Goal: Task Accomplishment & Management: Manage account settings

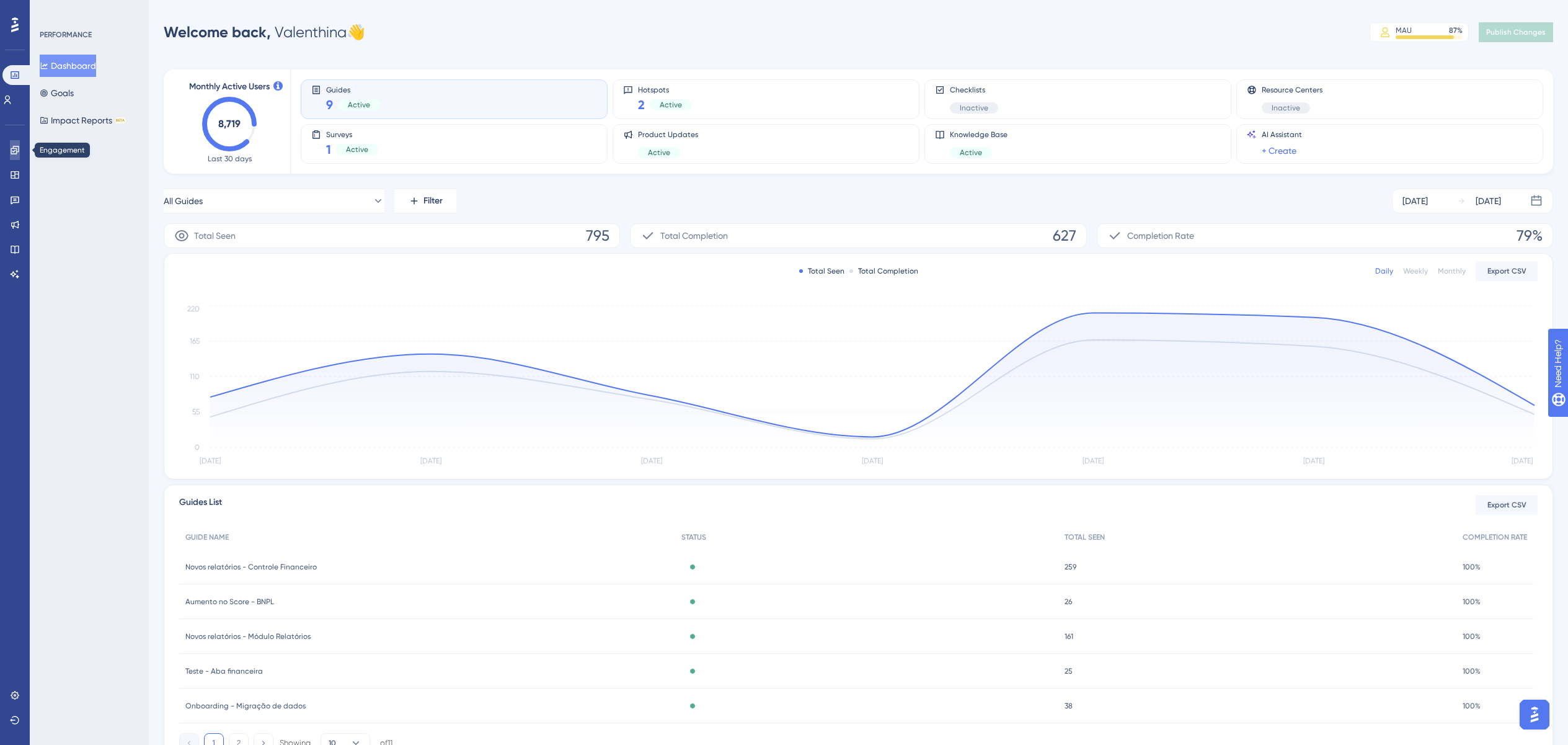
click at [16, 156] on link at bounding box center [15, 150] width 10 height 20
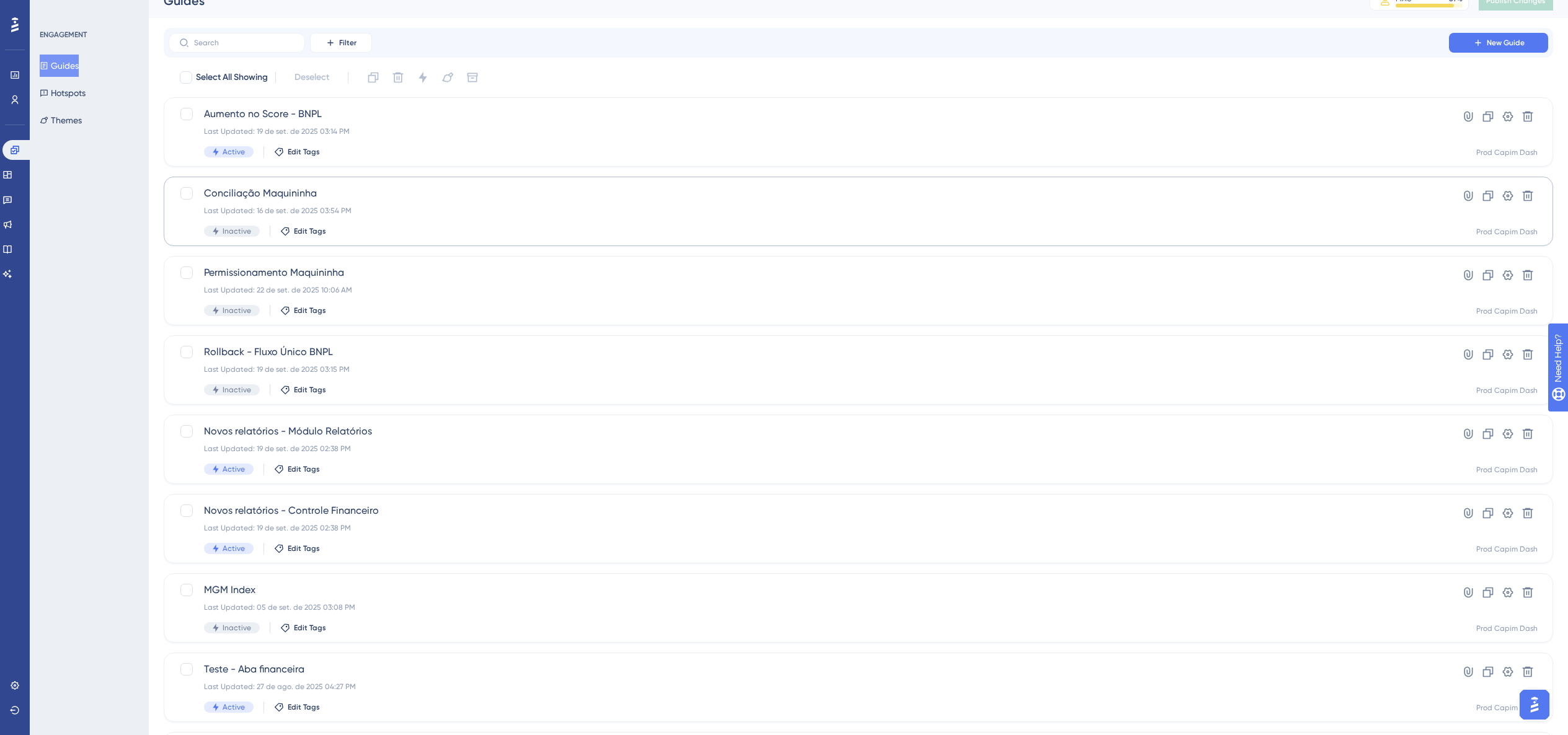
scroll to position [25, 0]
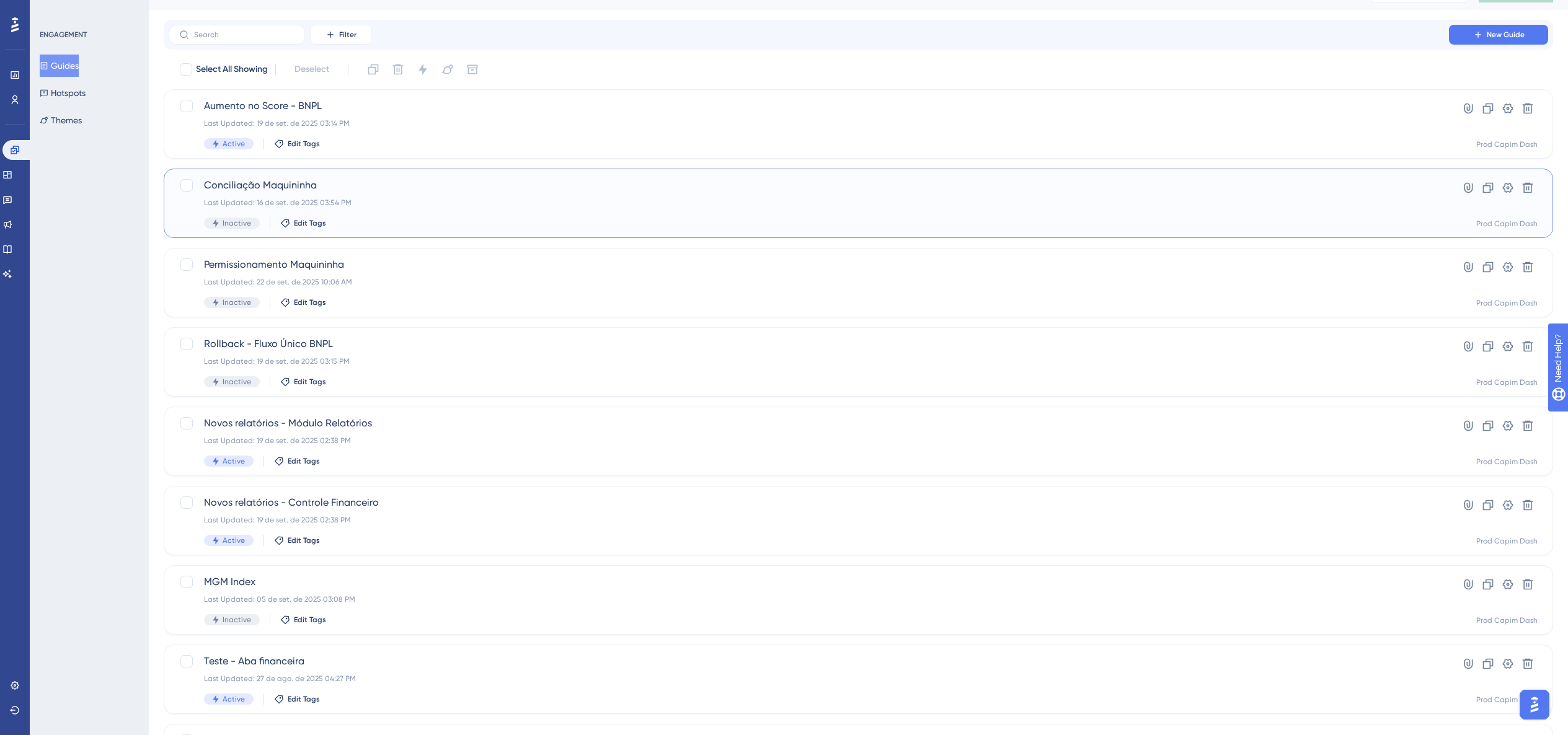
click at [371, 218] on div "Inactive Edit Tags" at bounding box center [809, 223] width 1210 height 11
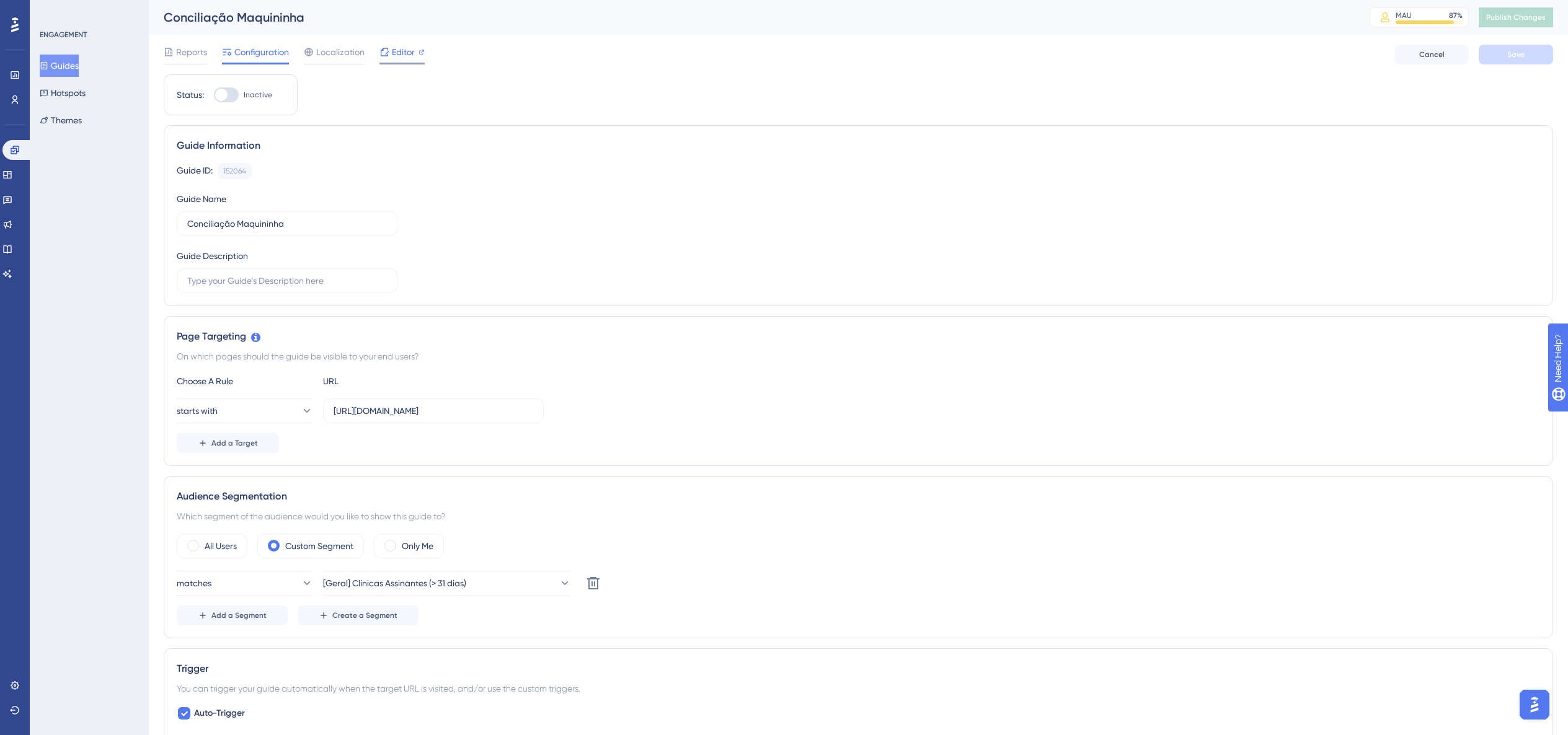
click at [394, 55] on span "Editor" at bounding box center [403, 52] width 23 height 15
drag, startPoint x: 480, startPoint y: 405, endPoint x: 552, endPoint y: 407, distance: 72.0
click at [552, 407] on div "starts with [URL][DOMAIN_NAME]" at bounding box center [859, 411] width 1364 height 25
click at [516, 410] on input "[URL][DOMAIN_NAME]" at bounding box center [433, 411] width 200 height 14
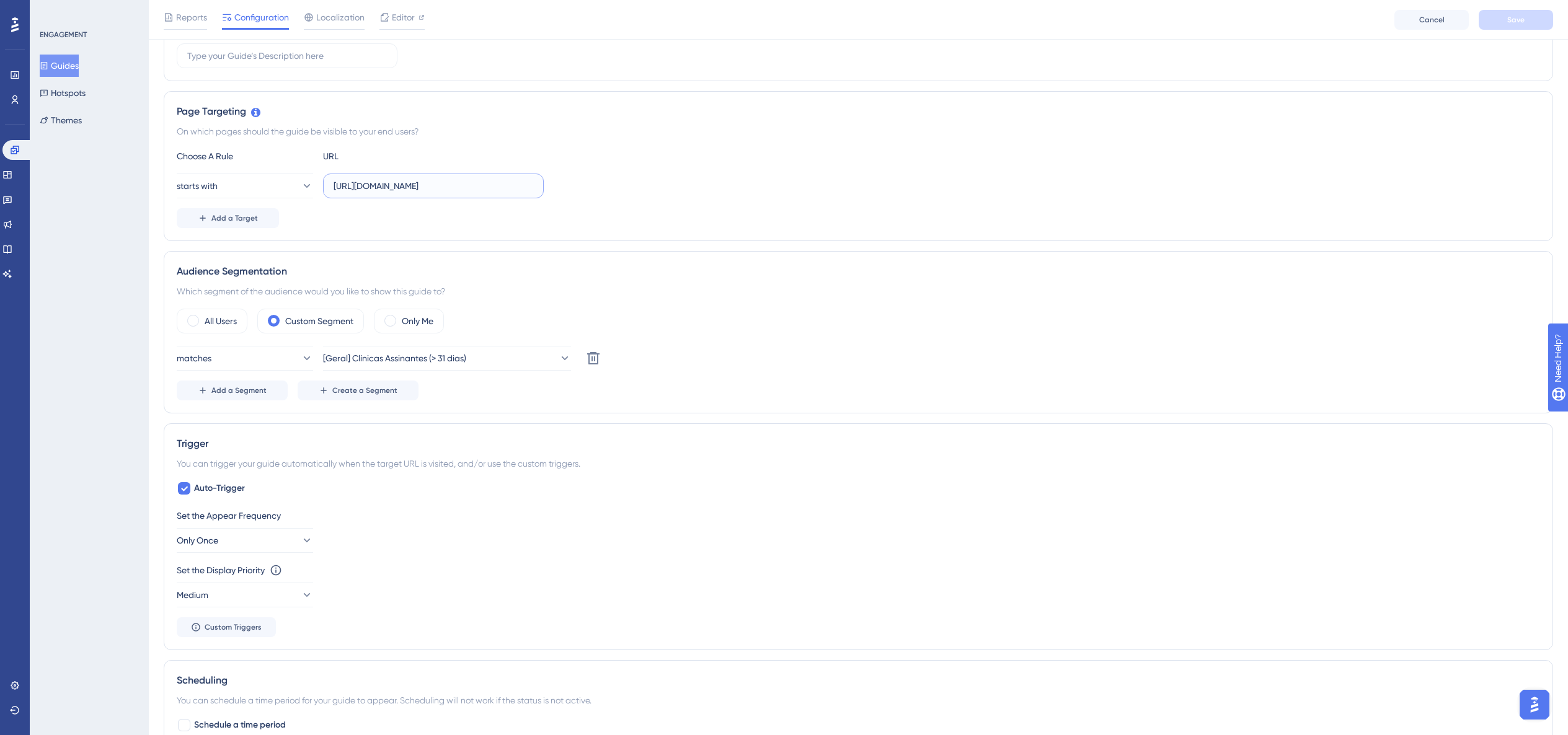
scroll to position [168, 0]
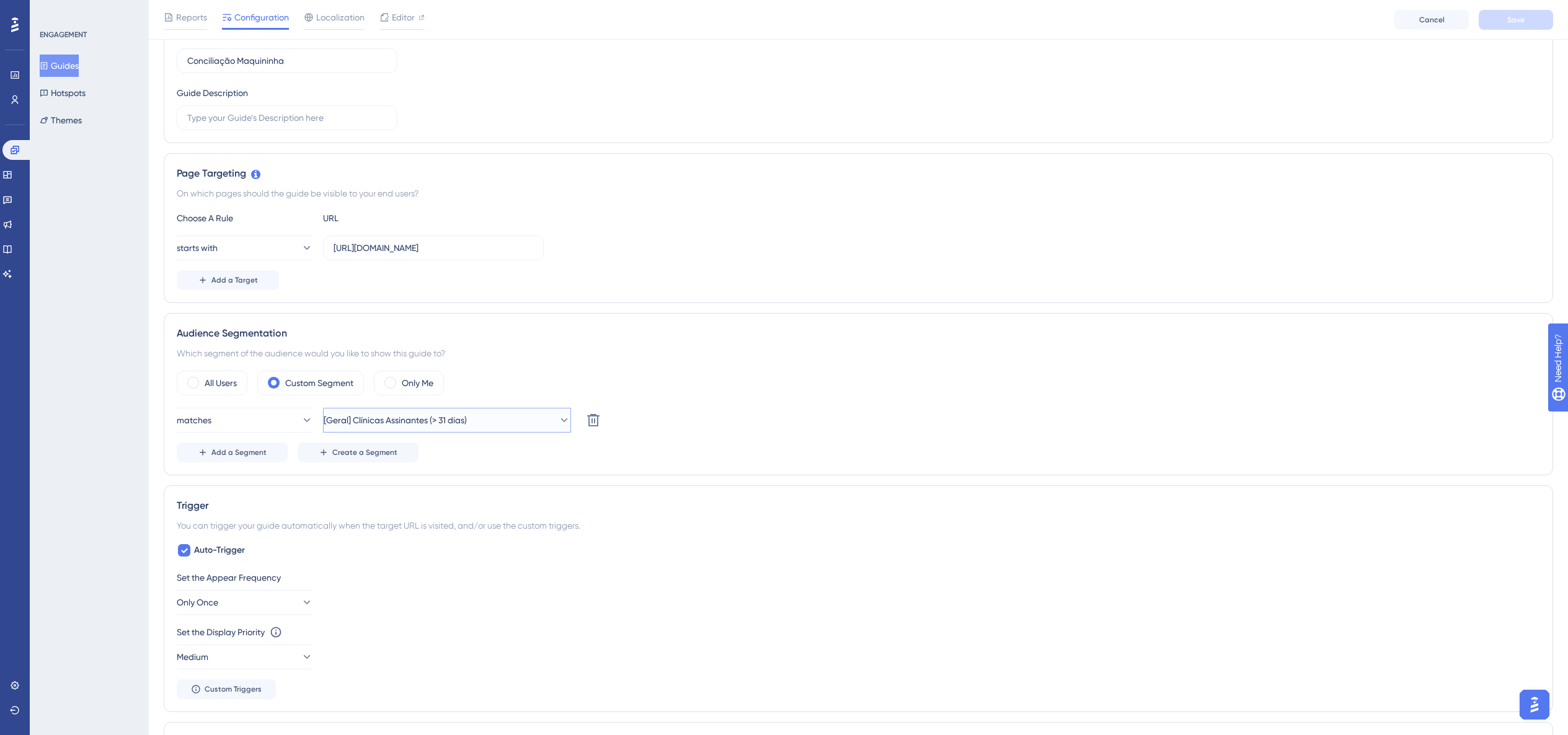
click at [481, 411] on button "[Geral] Clínicas Assinantes (> 31 dias)" at bounding box center [447, 420] width 248 height 25
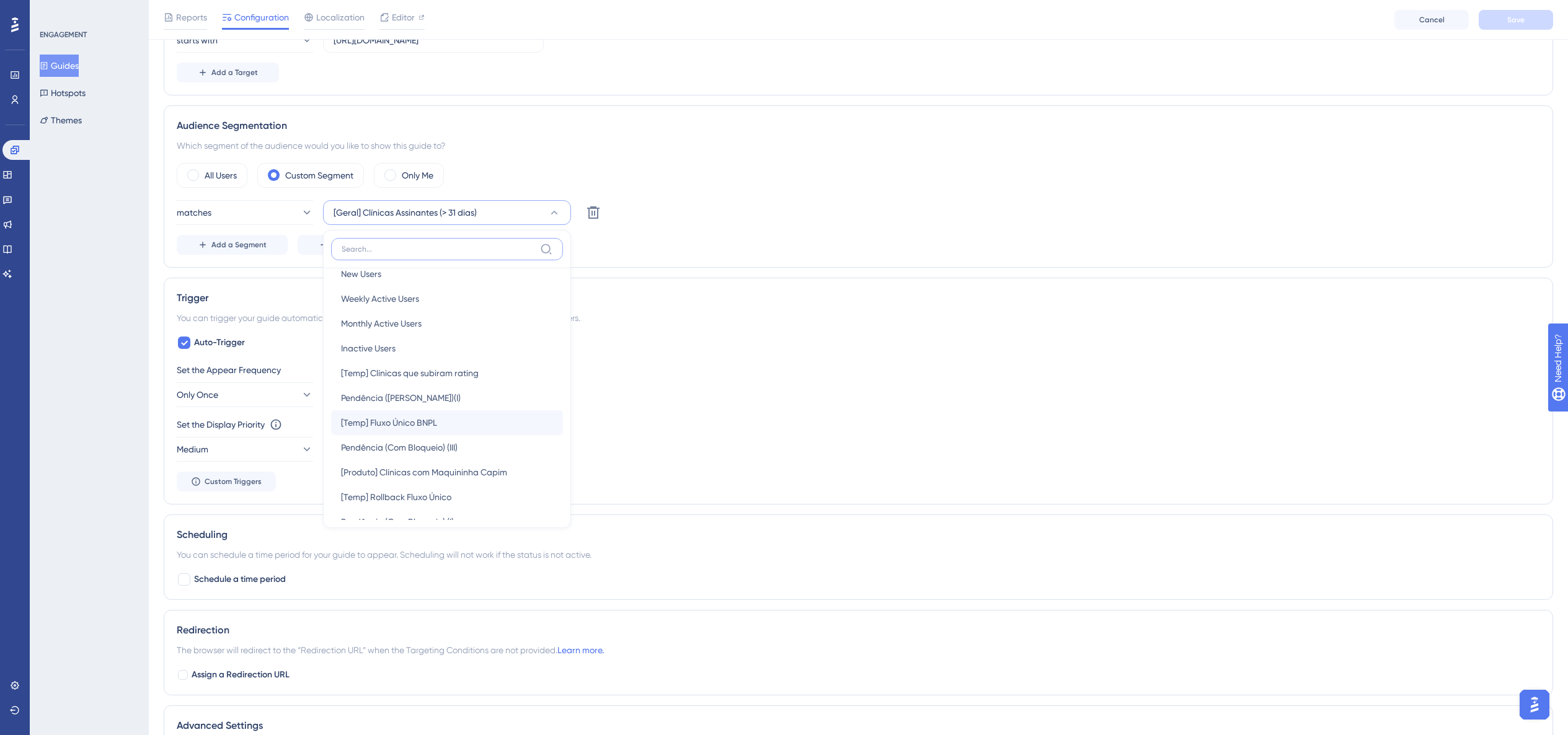
scroll to position [17, 0]
click at [425, 423] on span "[Produto] Clínicas com Maquininha Capim" at bounding box center [424, 469] width 166 height 15
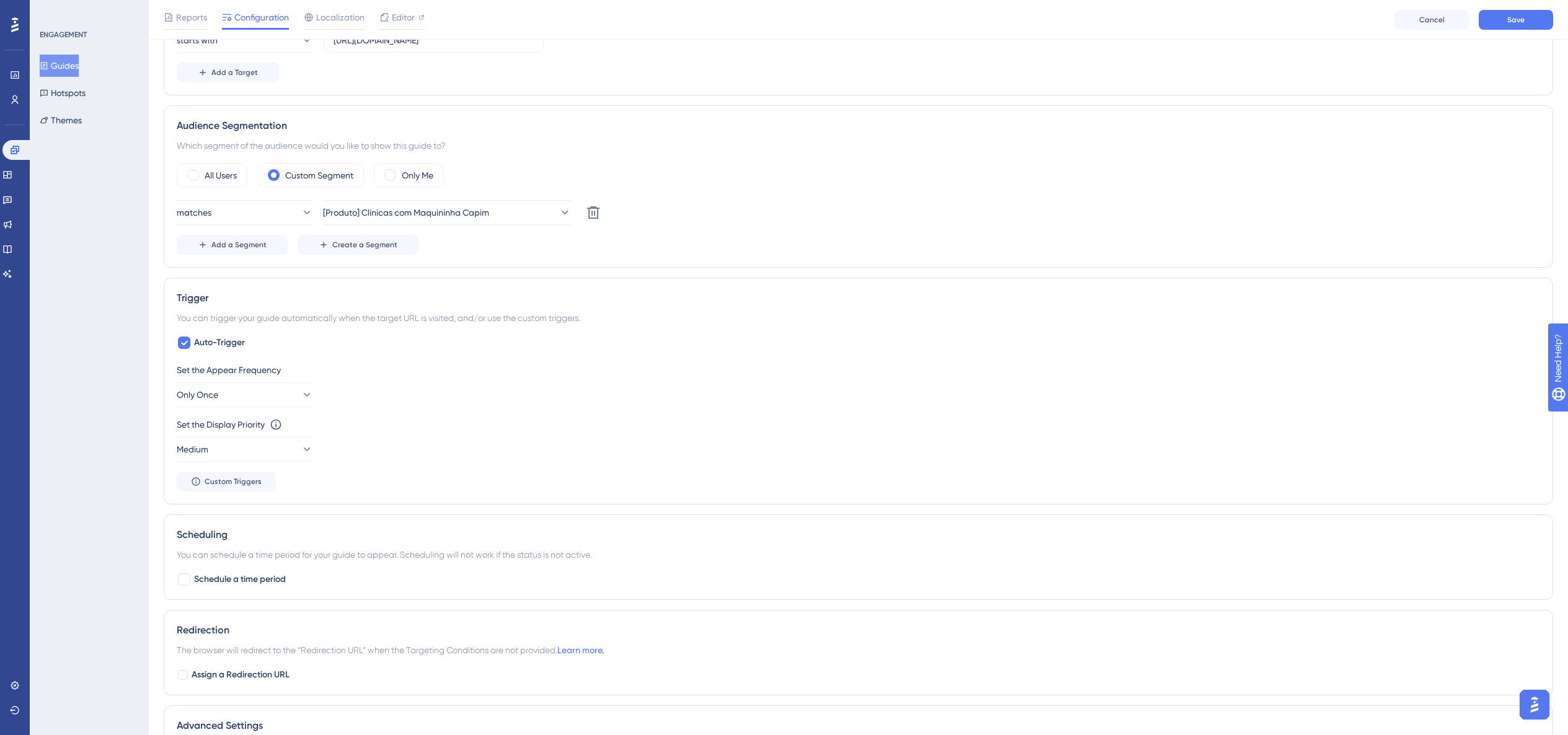
click at [447, 393] on div "Set the Appear Frequency Only Once" at bounding box center [859, 385] width 1364 height 45
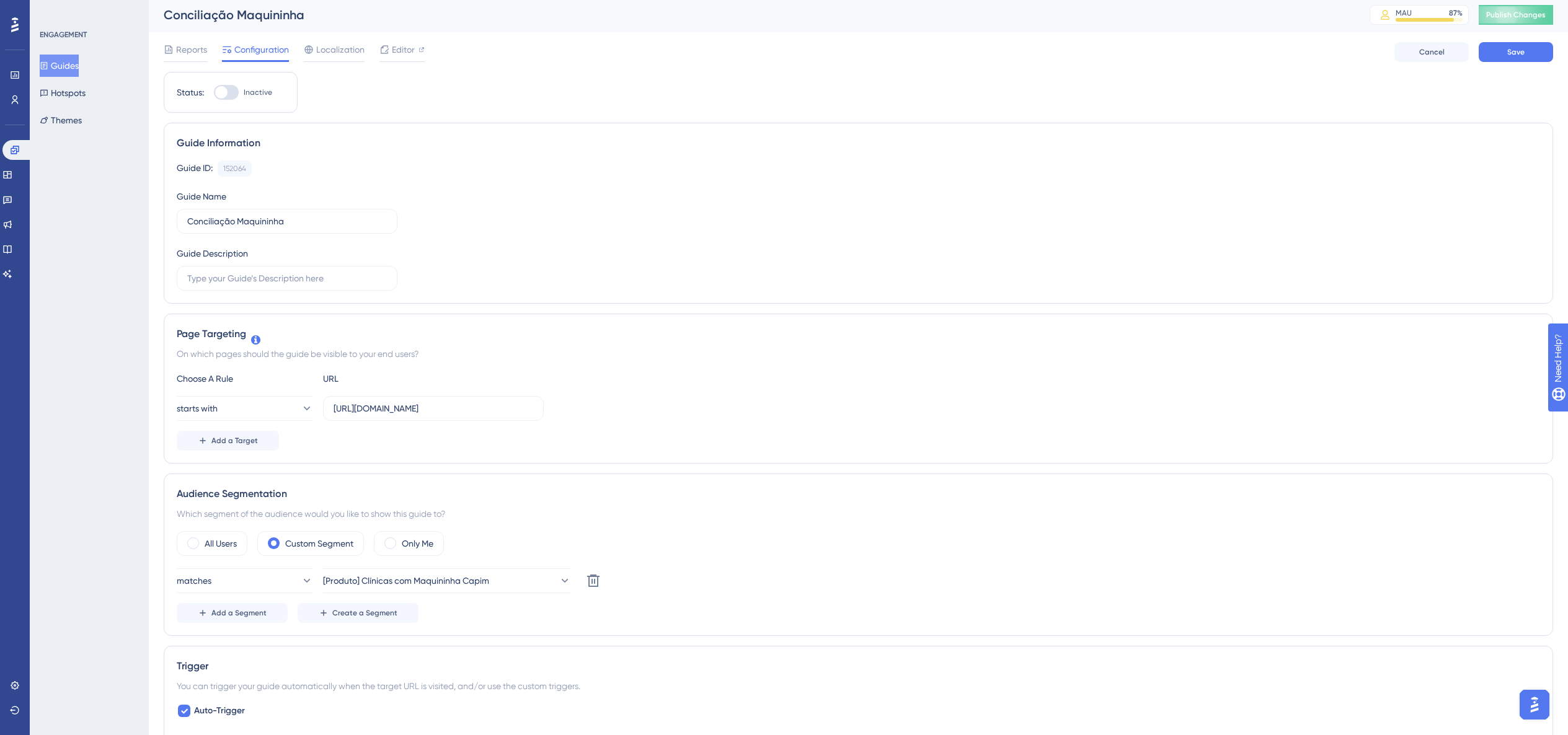
scroll to position [0, 0]
click at [244, 93] on span "Inactive" at bounding box center [258, 95] width 29 height 10
click at [214, 95] on input "Inactive" at bounding box center [214, 95] width 1 height 1
checkbox input "true"
click at [951, 55] on button "Save" at bounding box center [1516, 55] width 74 height 20
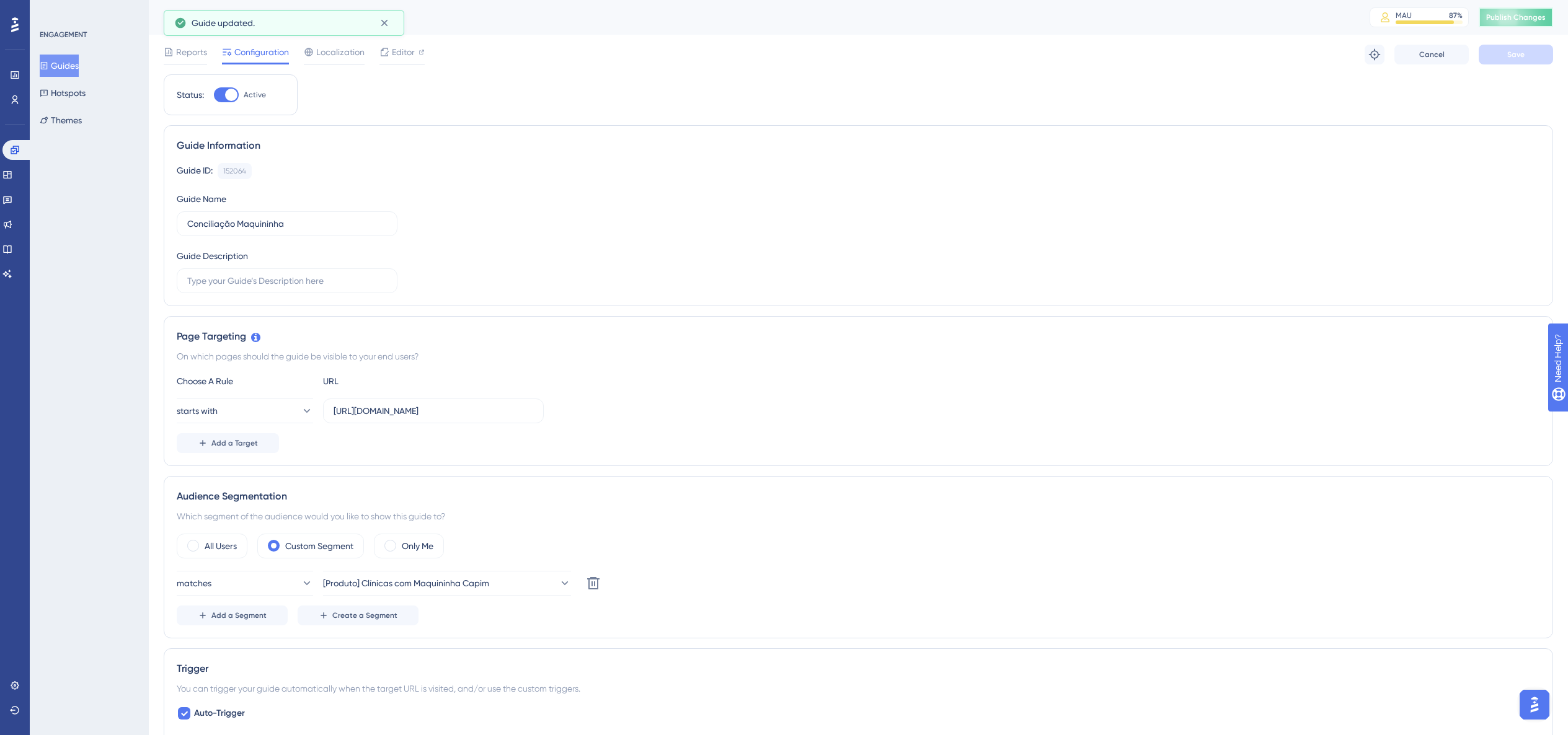
click at [951, 12] on span "Publish Changes" at bounding box center [1516, 17] width 60 height 10
click at [20, 147] on link at bounding box center [17, 150] width 30 height 20
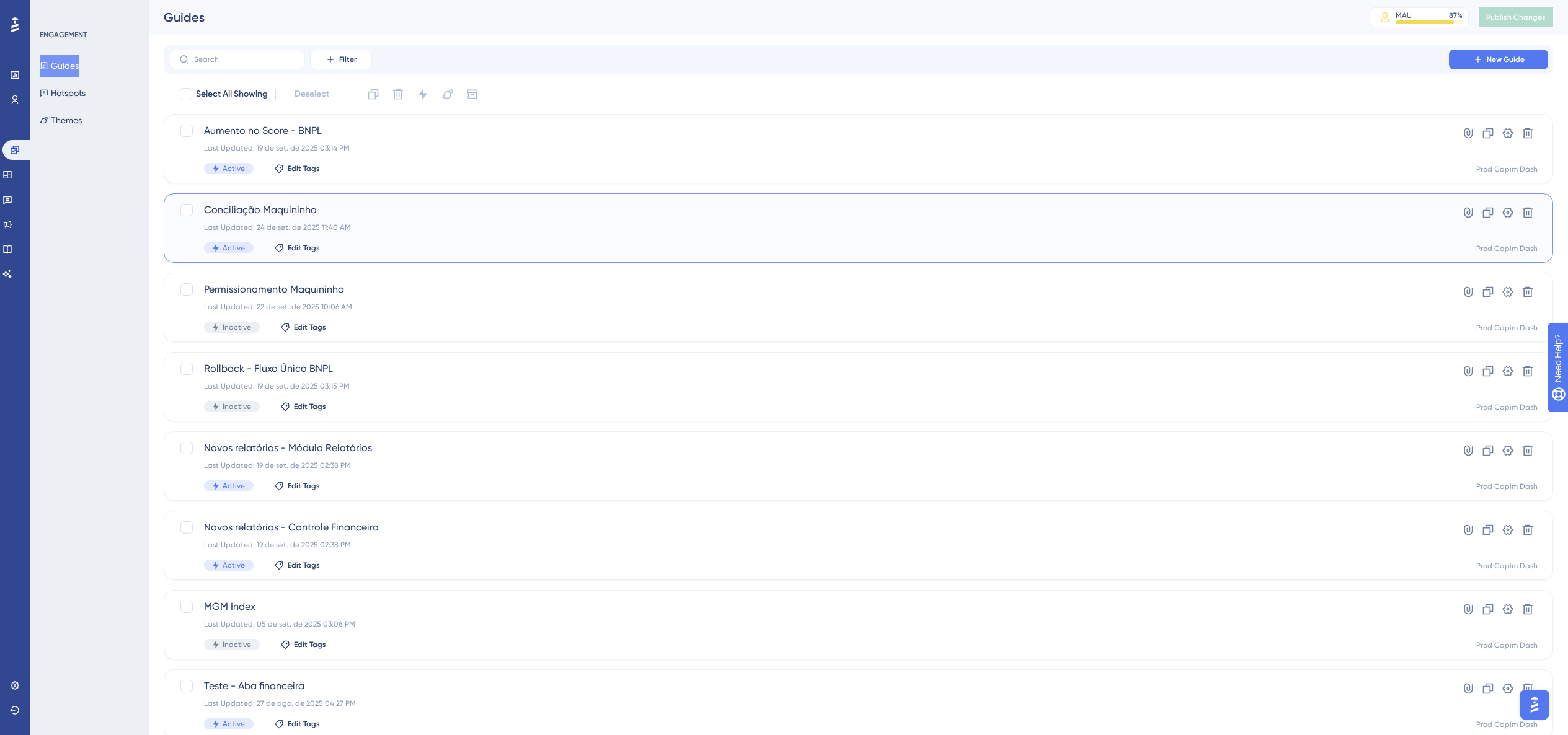
click at [591, 233] on div "Conciliação Maquininha Last Updated: [DATE] 11:40 AM Active Edit Tags" at bounding box center [809, 228] width 1210 height 51
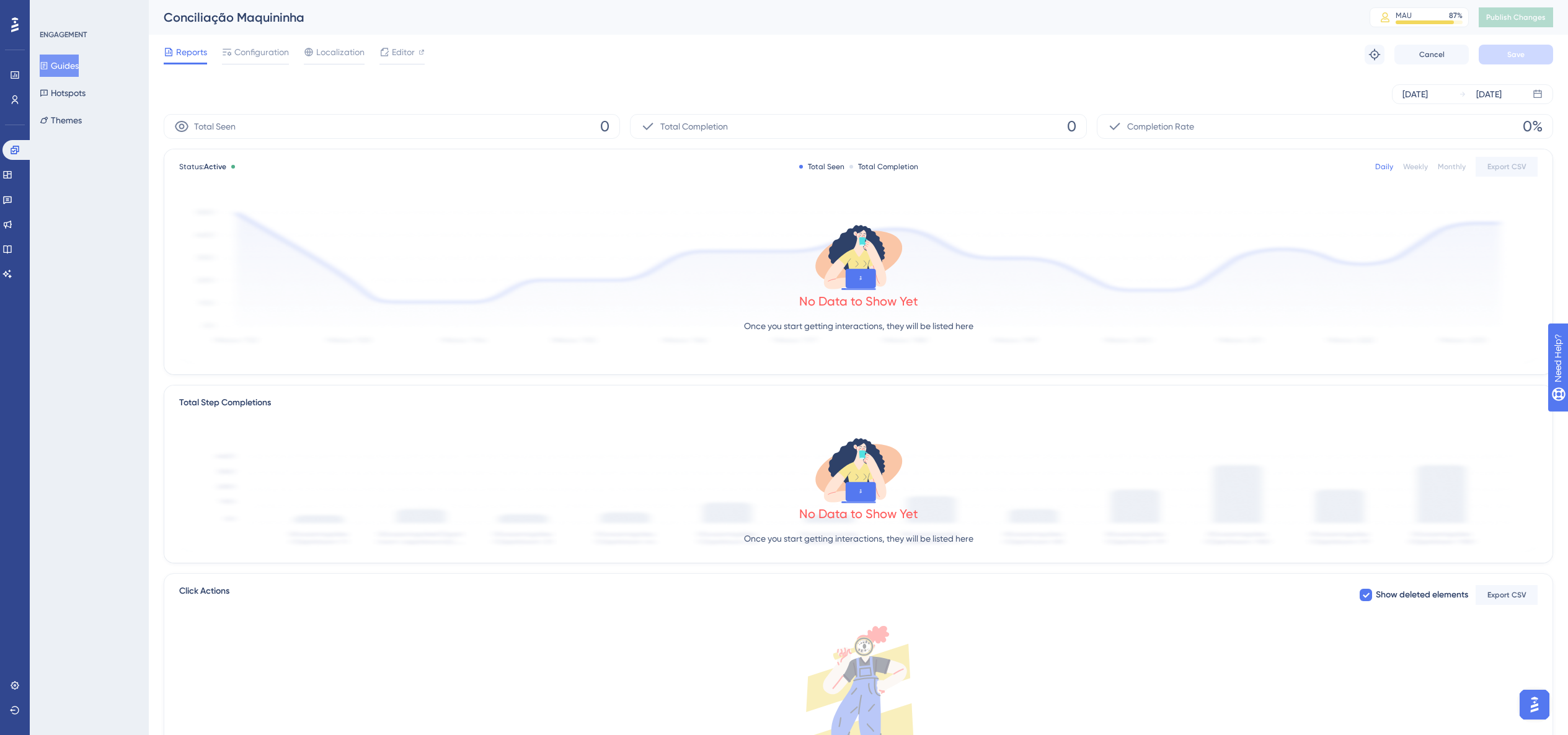
click at [78, 71] on button "Guides" at bounding box center [59, 66] width 39 height 22
